Goal: Transaction & Acquisition: Book appointment/travel/reservation

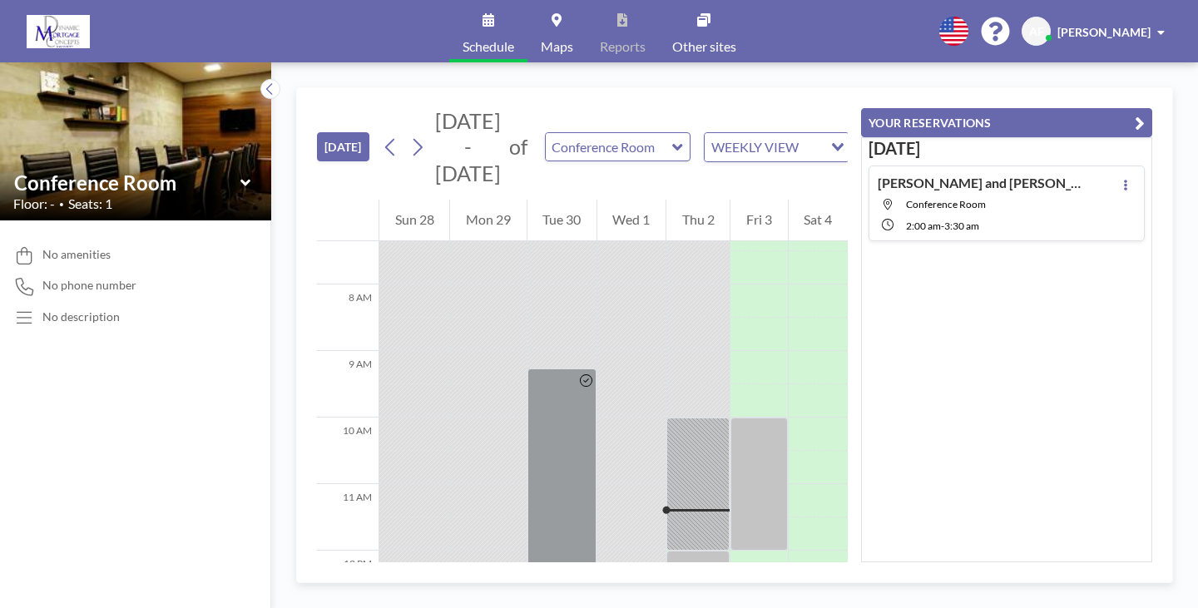
scroll to position [469, 0]
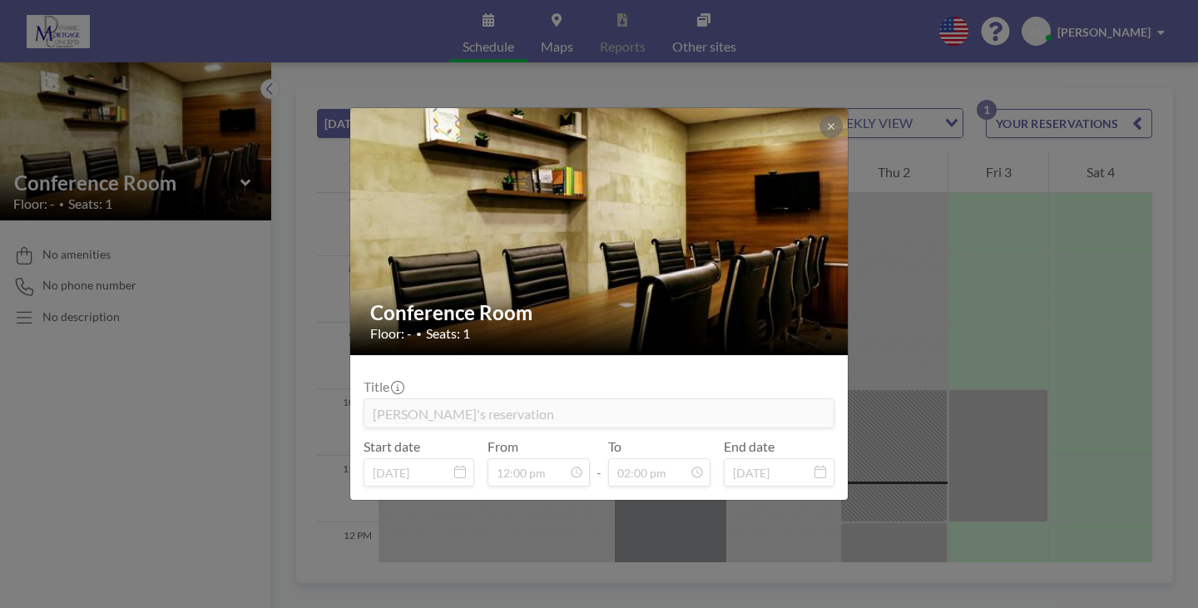
click at [900, 479] on div "Conference Room Floor: - • Seats: 1 Title [PERSON_NAME]'s reservation Start dat…" at bounding box center [599, 304] width 1198 height 608
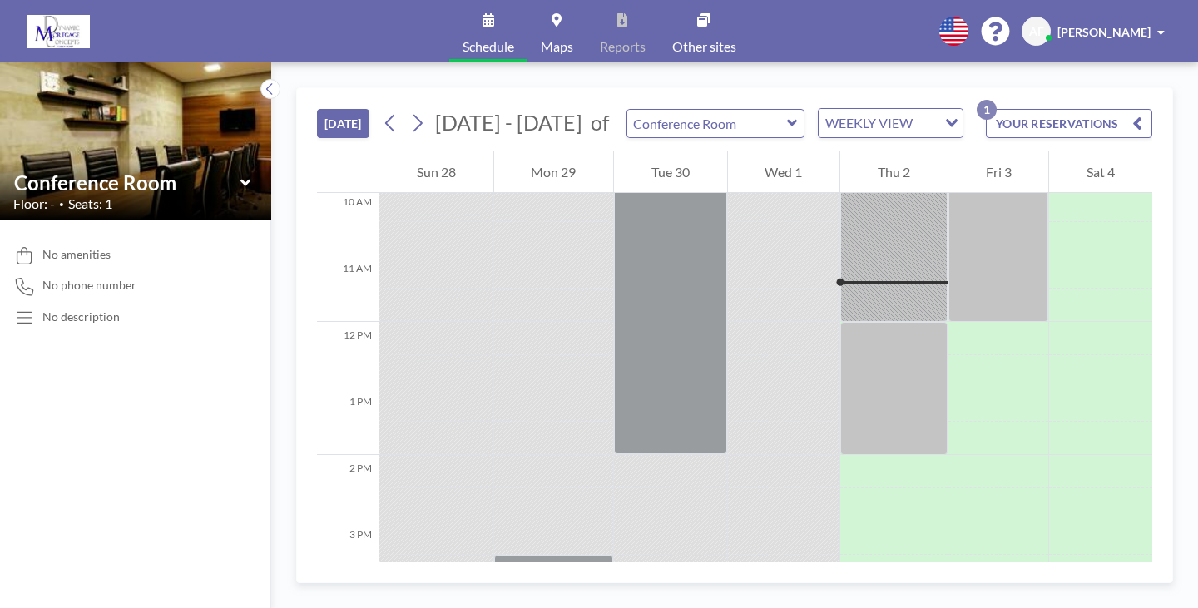
scroll to position [694, 0]
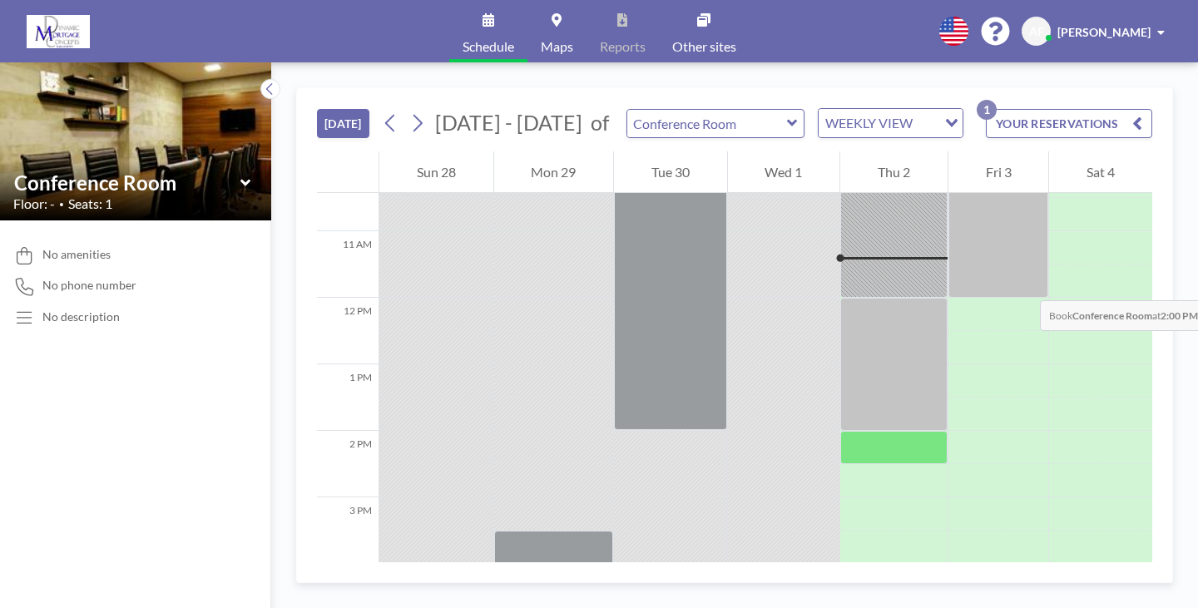
click at [840, 431] on div at bounding box center [893, 447] width 107 height 33
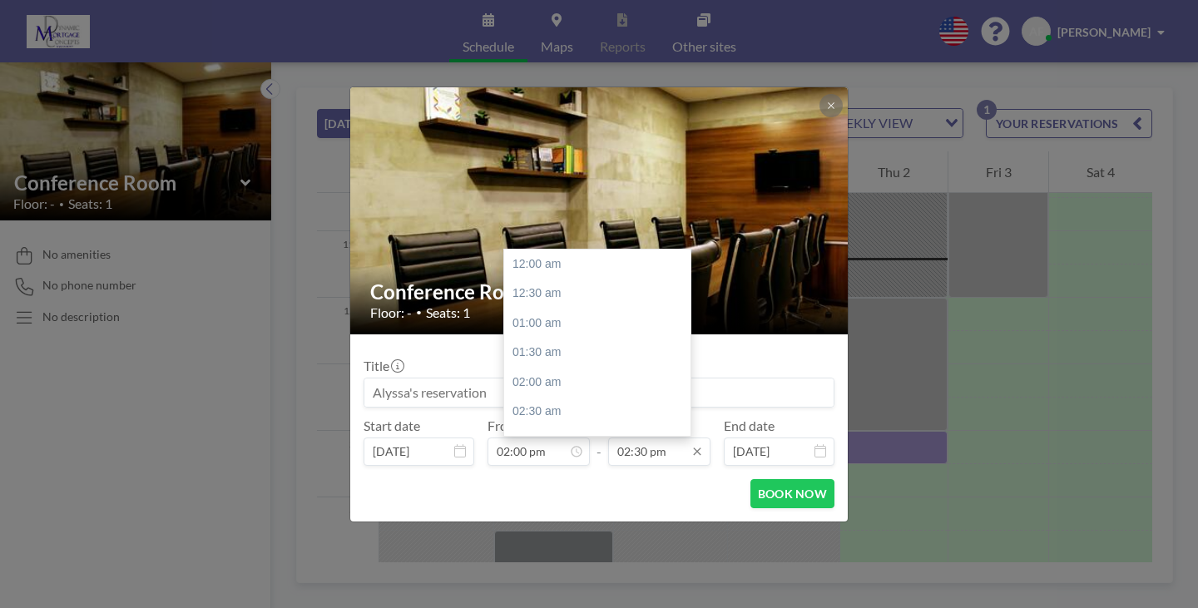
scroll to position [771, 0]
click at [538, 427] on div "04:00 pm" at bounding box center [601, 442] width 195 height 30
type input "04:00 pm"
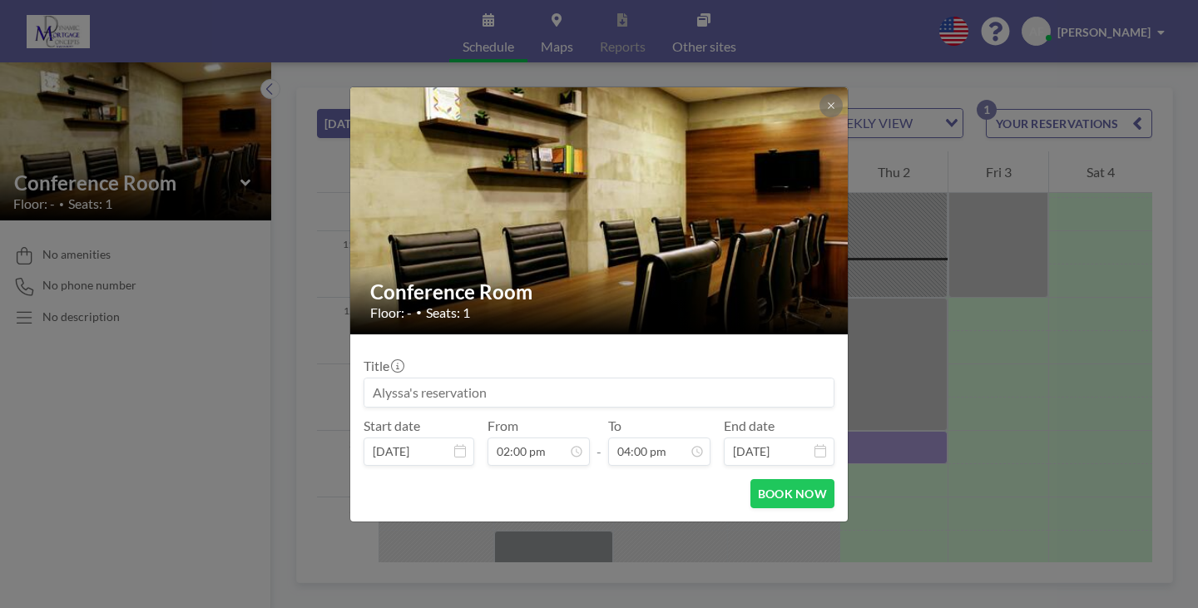
click at [518, 379] on input at bounding box center [598, 393] width 469 height 28
type input "S"
type input "[PERSON_NAME] and [PERSON_NAME]"
click at [573, 418] on div "From 02:00 pm" at bounding box center [539, 442] width 102 height 48
click at [493, 361] on div "Title [PERSON_NAME] and [PERSON_NAME]" at bounding box center [599, 383] width 471 height 50
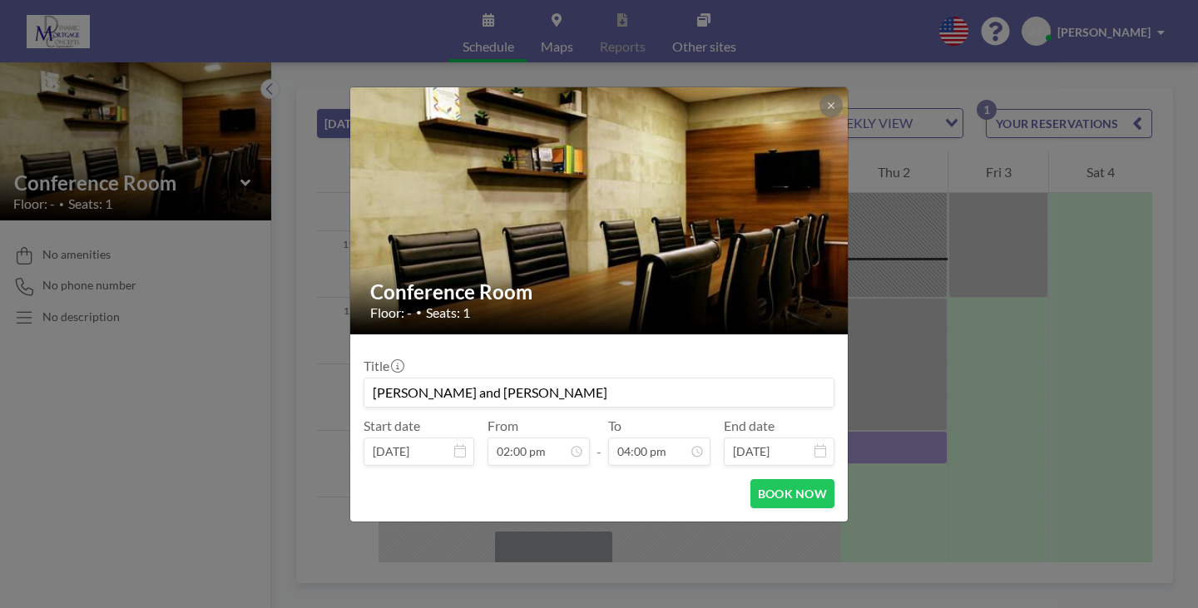
click at [588, 379] on input "[PERSON_NAME] and [PERSON_NAME]" at bounding box center [598, 393] width 469 height 28
click at [769, 479] on button "BOOK NOW" at bounding box center [793, 493] width 84 height 29
